Goal: Browse casually

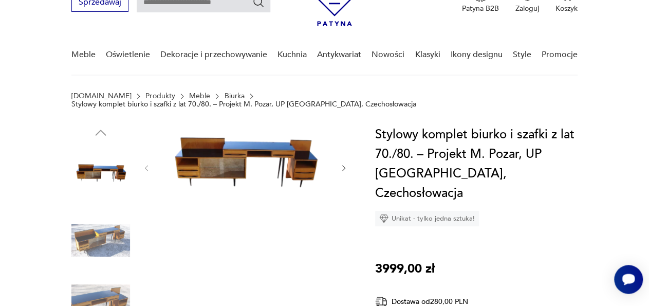
scroll to position [53, 0]
click at [286, 167] on img at bounding box center [245, 166] width 168 height 85
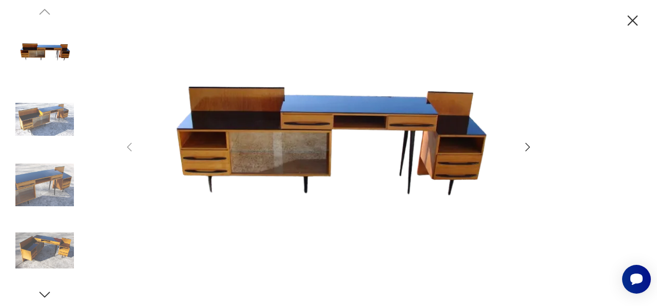
click at [528, 145] on icon "button" at bounding box center [528, 146] width 5 height 8
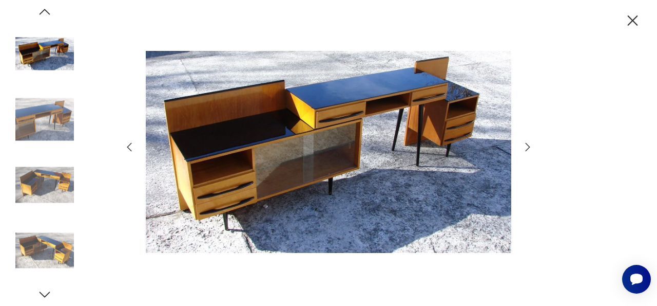
click at [528, 145] on icon "button" at bounding box center [528, 146] width 5 height 8
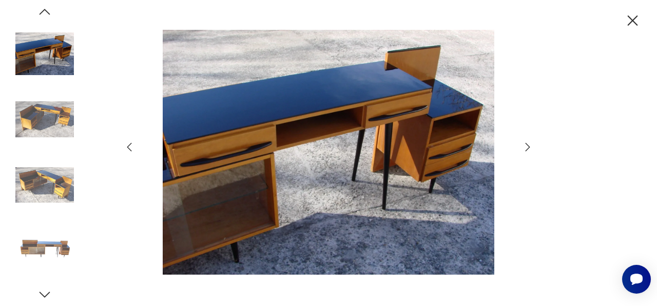
click at [528, 145] on icon "button" at bounding box center [528, 146] width 5 height 8
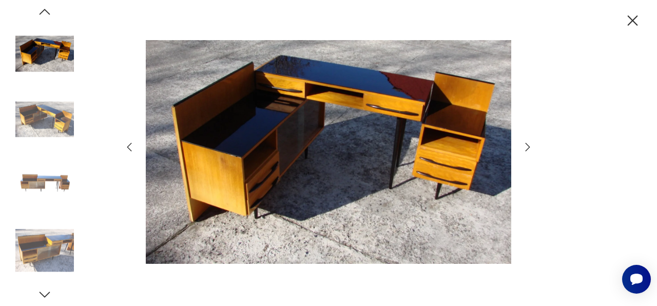
click at [528, 145] on icon "button" at bounding box center [528, 146] width 5 height 8
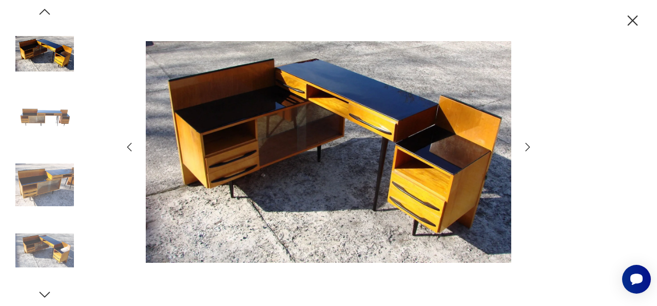
click at [528, 145] on icon "button" at bounding box center [528, 146] width 5 height 8
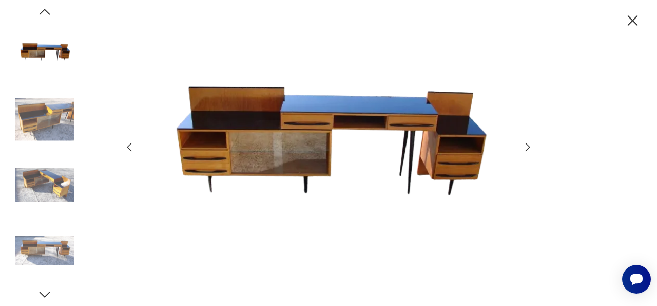
click at [528, 145] on icon "button" at bounding box center [528, 146] width 5 height 8
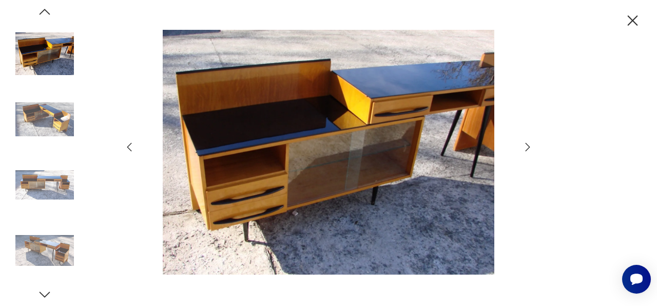
click at [528, 145] on icon "button" at bounding box center [528, 146] width 5 height 8
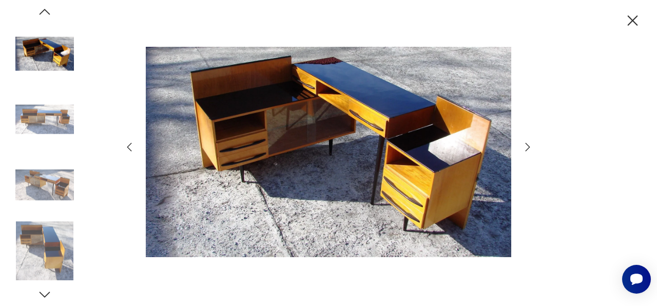
click at [528, 145] on icon "button" at bounding box center [528, 146] width 5 height 8
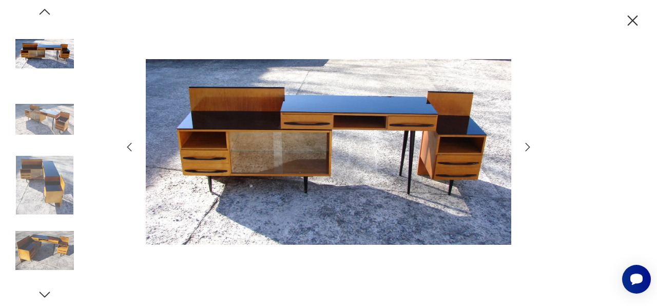
click at [528, 145] on icon "button" at bounding box center [528, 146] width 5 height 8
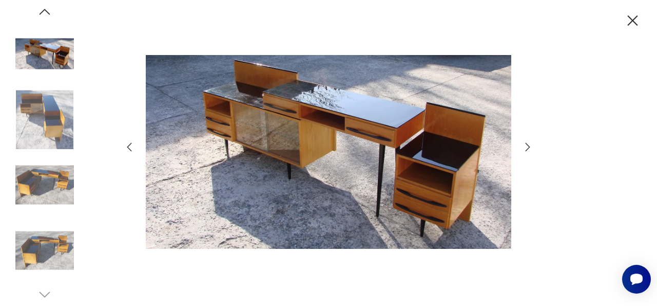
click at [528, 145] on icon "button" at bounding box center [528, 146] width 5 height 8
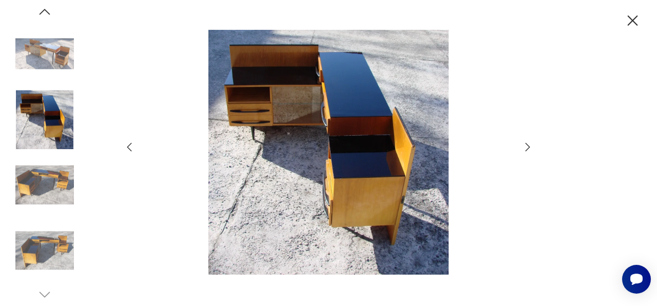
click at [528, 145] on icon "button" at bounding box center [528, 146] width 5 height 8
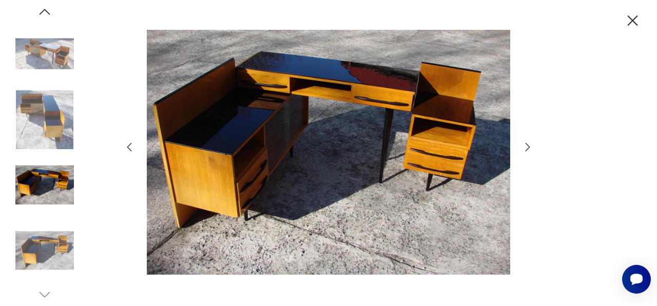
click at [528, 145] on icon "button" at bounding box center [528, 146] width 5 height 8
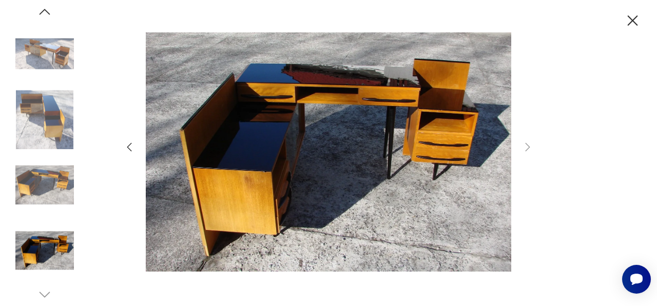
click at [631, 22] on icon "button" at bounding box center [633, 20] width 10 height 10
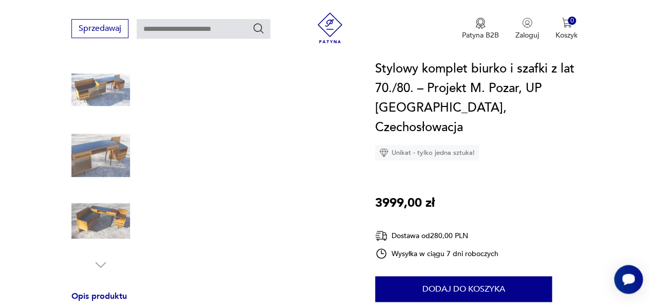
scroll to position [214, 0]
